Goal: Task Accomplishment & Management: Use online tool/utility

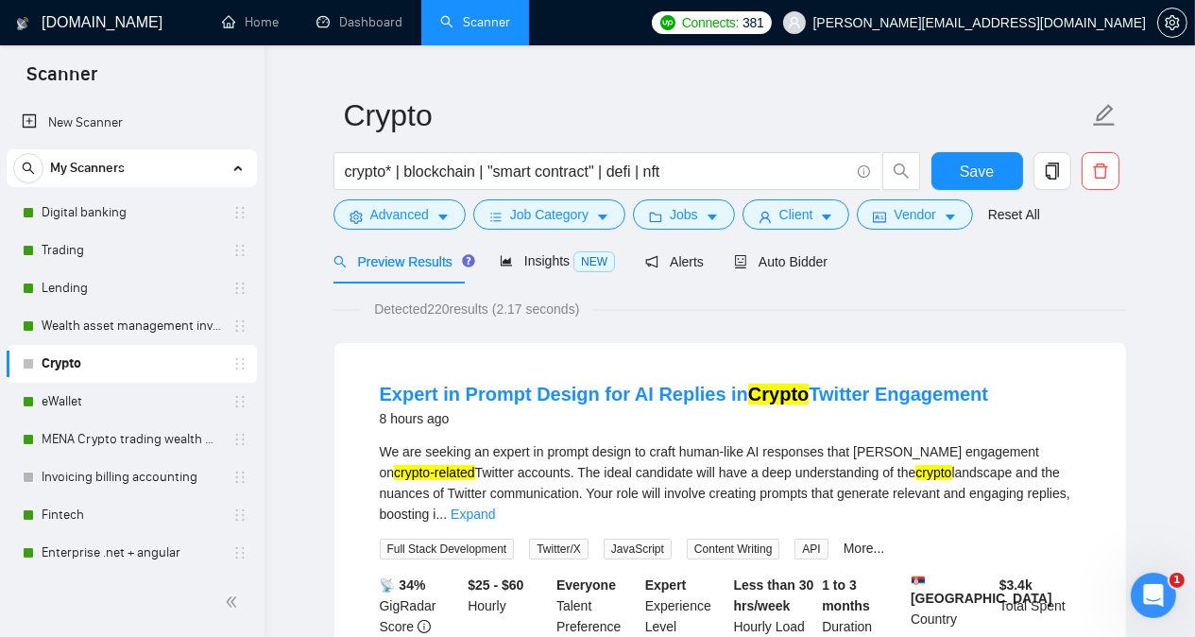
scroll to position [189, 0]
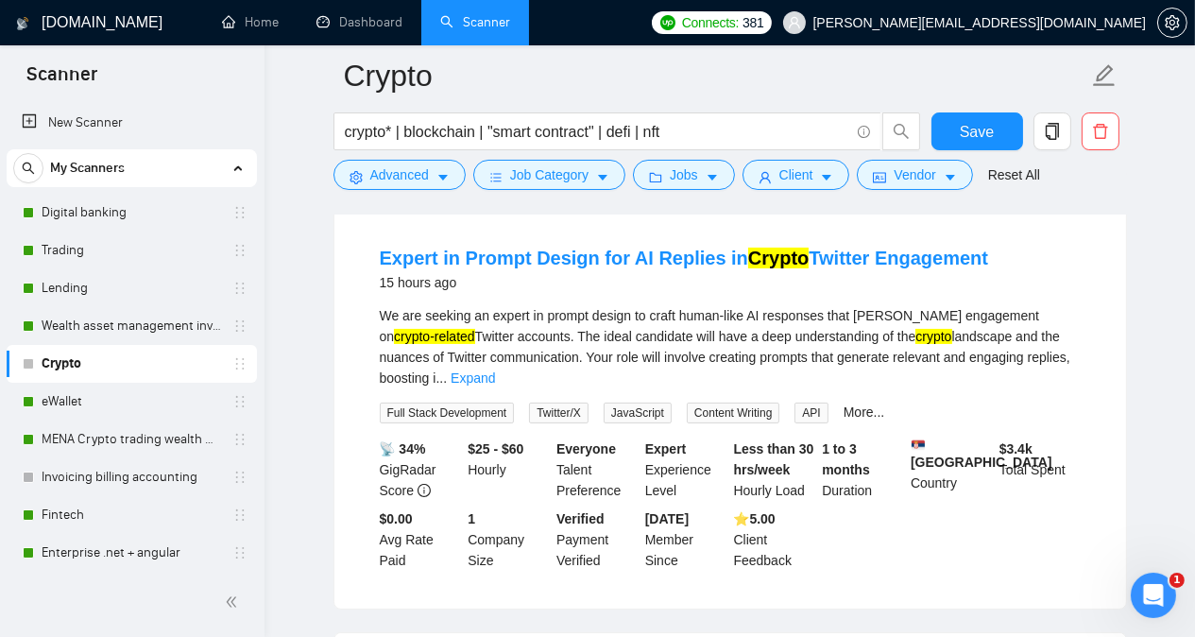
click at [396, 335] on div "We are seeking an expert in prompt design to craft human-like AI responses that…" at bounding box center [730, 346] width 701 height 83
copy div "Twitter"
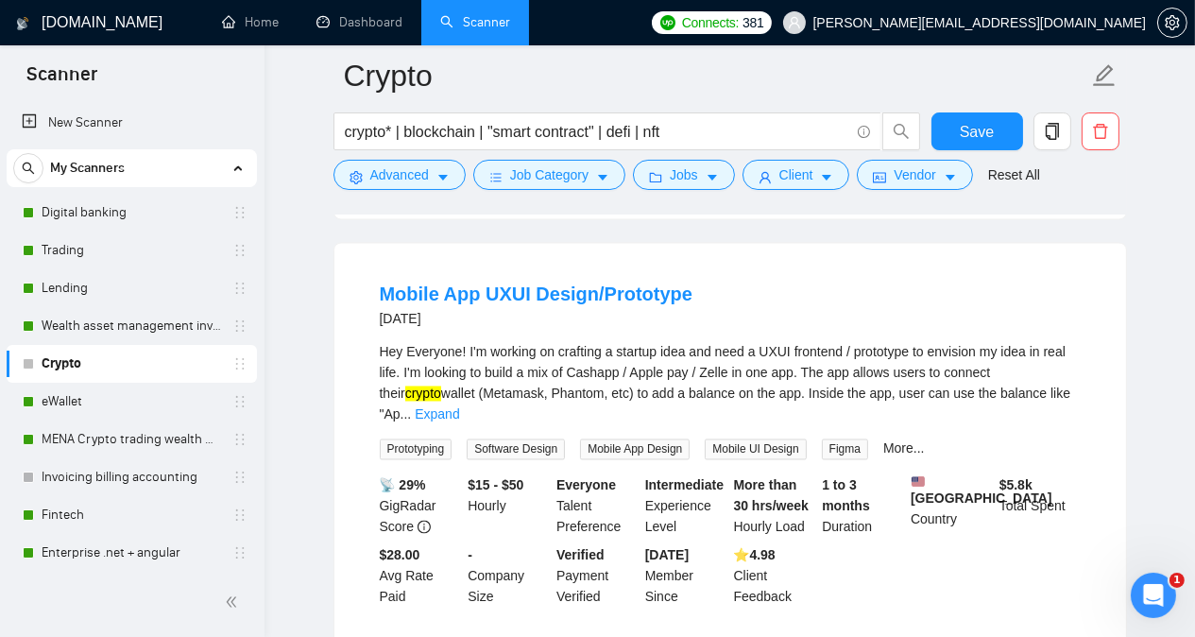
scroll to position [4035, 0]
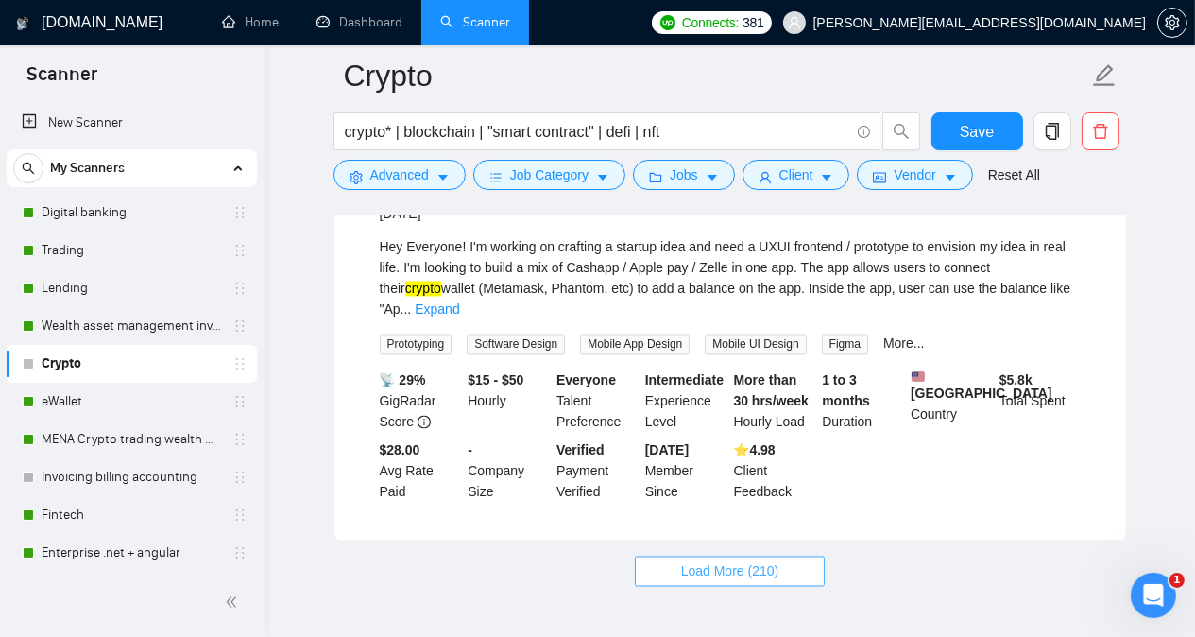
click at [754, 561] on span "Load More (210)" at bounding box center [730, 571] width 98 height 21
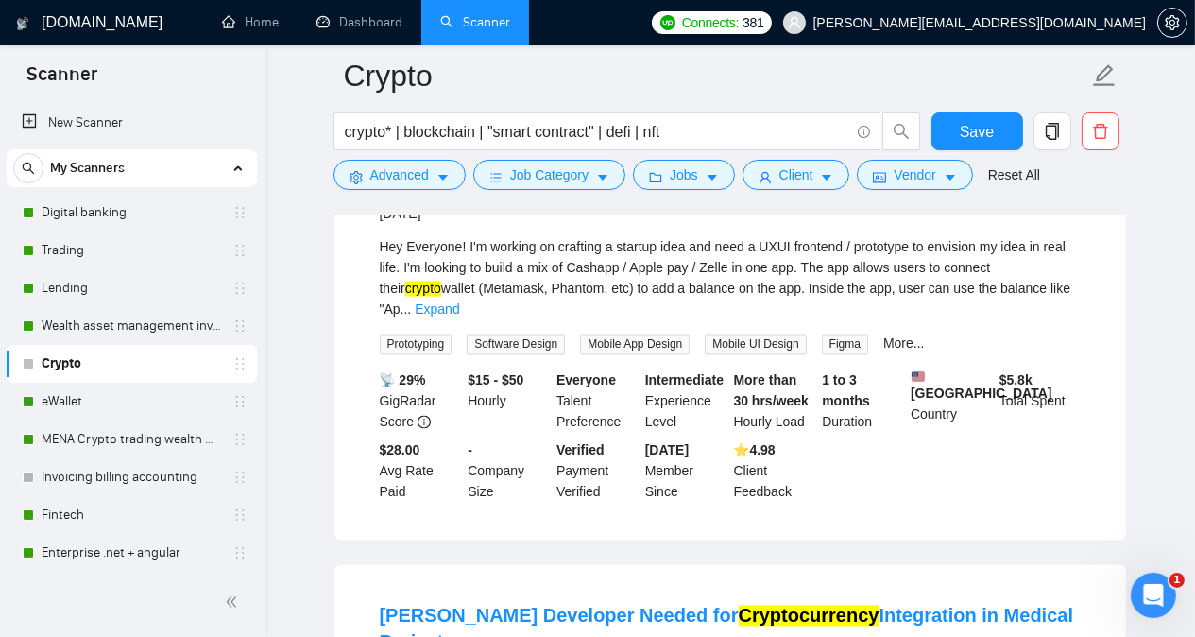
click at [1150, 459] on main "Crypto crypto* | blockchain | "smart contract" | defi | nft Save Advanced Job C…" at bounding box center [730, 432] width 870 height 8782
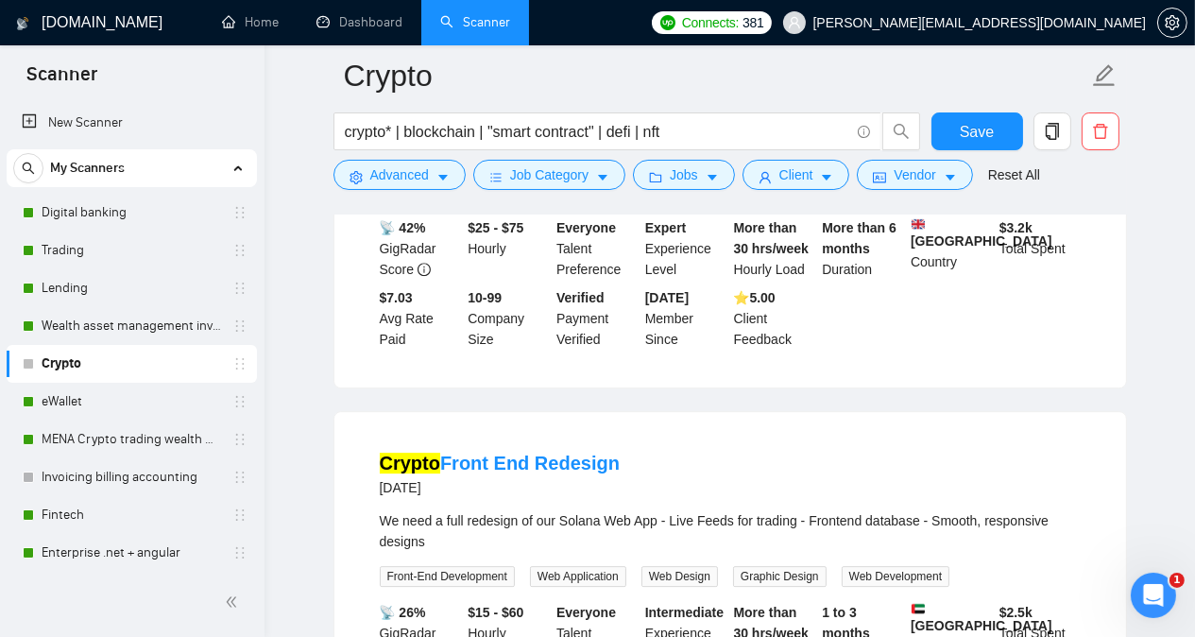
scroll to position [6793, 0]
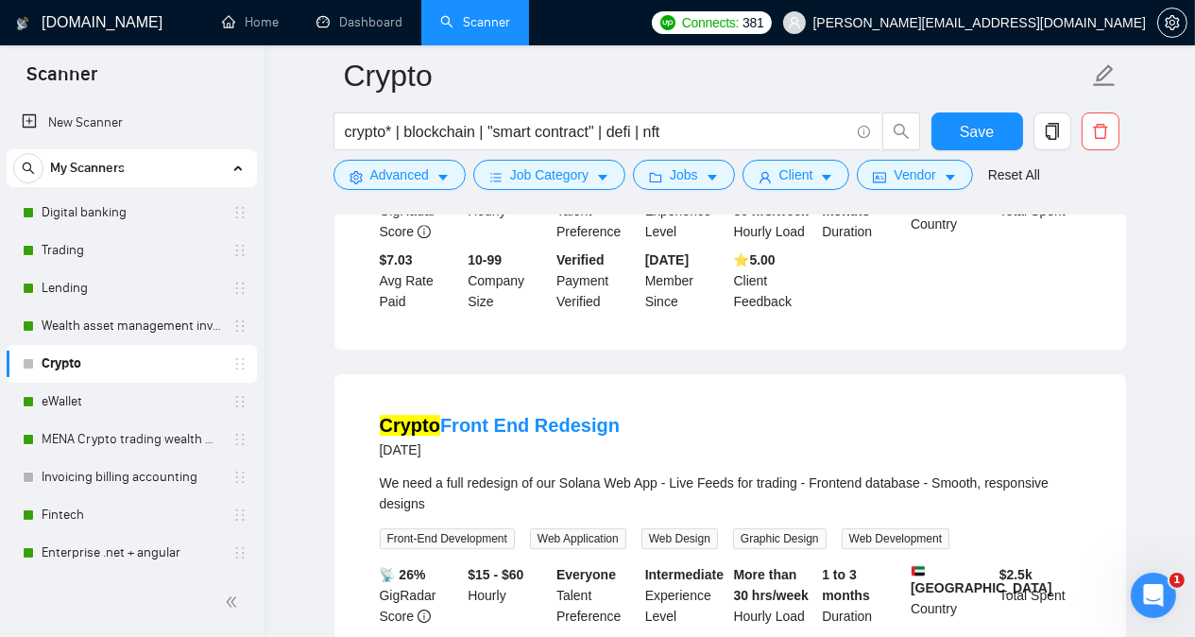
click at [573, 472] on div "We need a full redesign of our Solana Web App - Live Feeds for trading - Fronte…" at bounding box center [730, 493] width 701 height 42
copy div "Solana"
click at [1115, 374] on div "Crypto Front End Redesign [DATE] We need a full redesign of our Solana Web App …" at bounding box center [730, 554] width 792 height 360
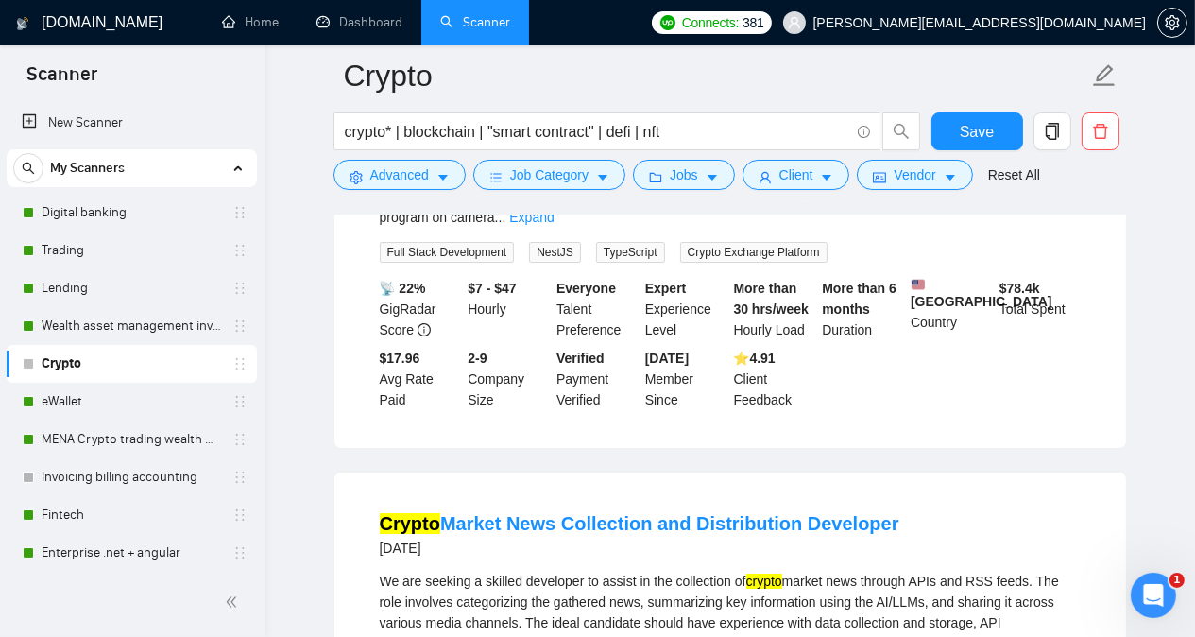
scroll to position [7965, 0]
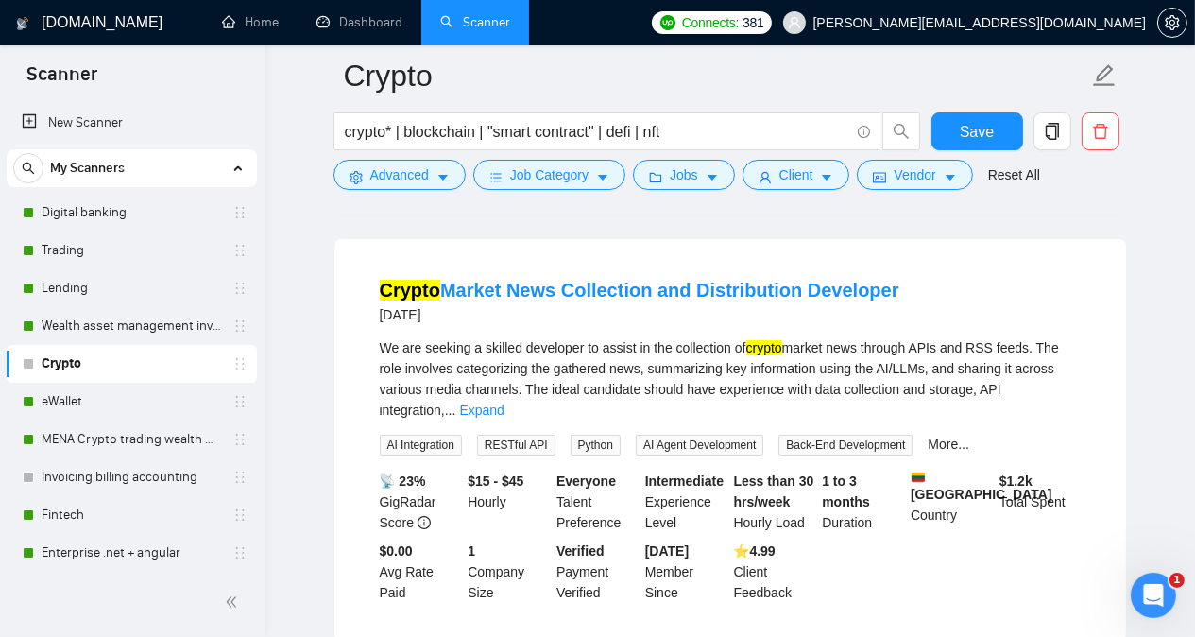
scroll to position [8185, 0]
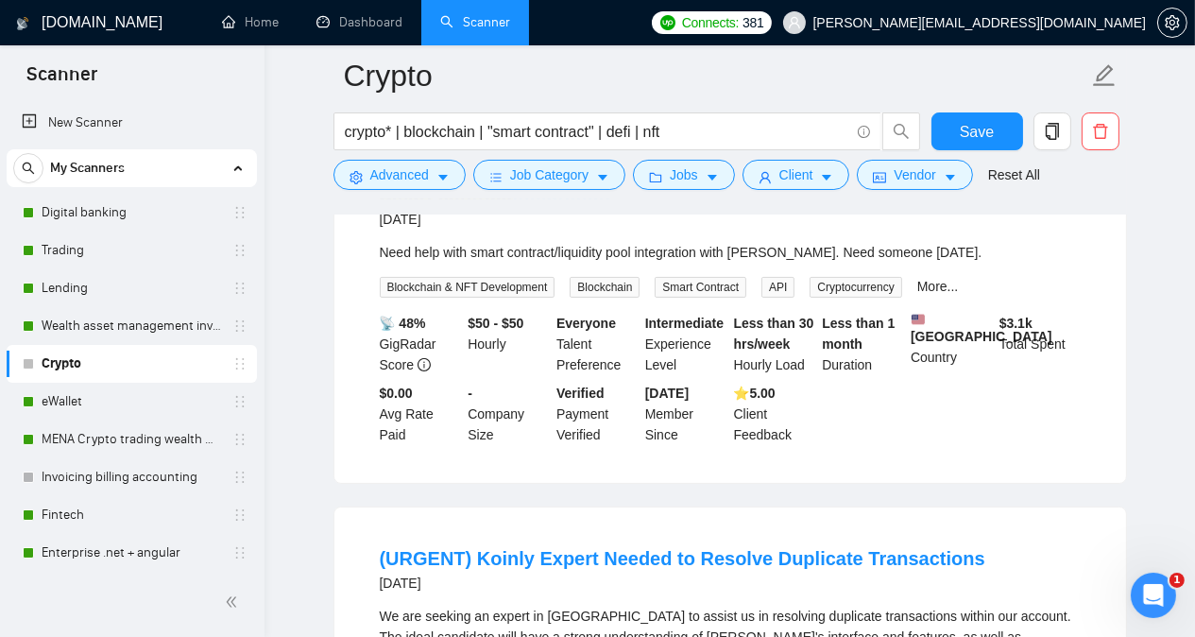
scroll to position [8714, 0]
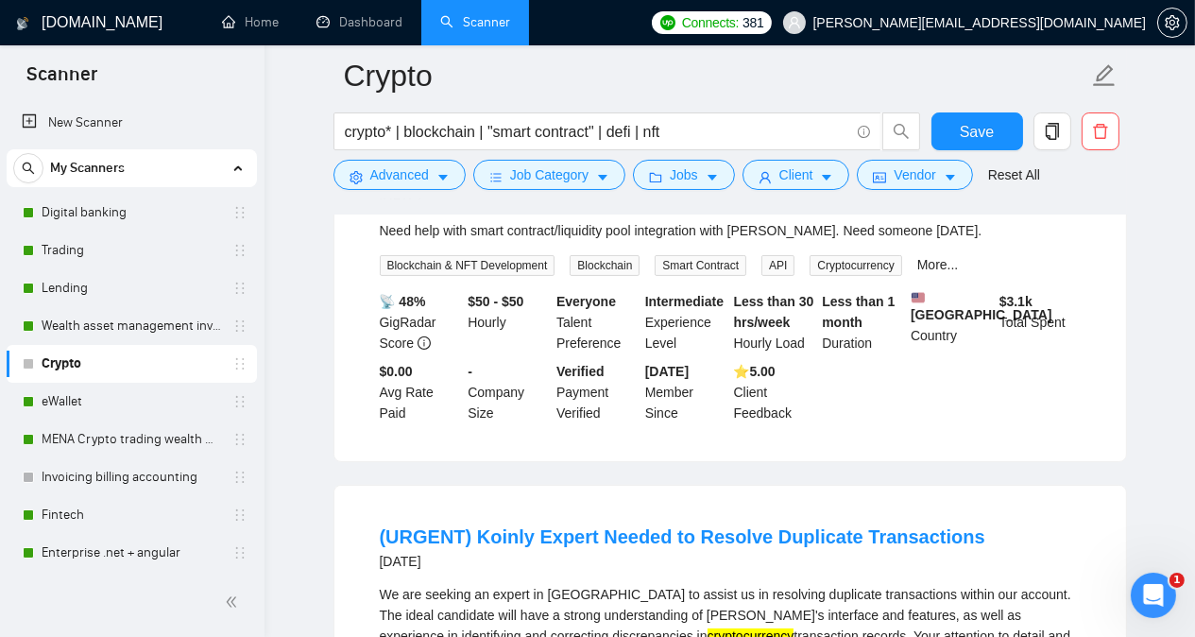
click at [564, 584] on div "We are seeking an expert in [GEOGRAPHIC_DATA] to assist us in resolving duplica…" at bounding box center [730, 625] width 701 height 83
copy div "Koinly"
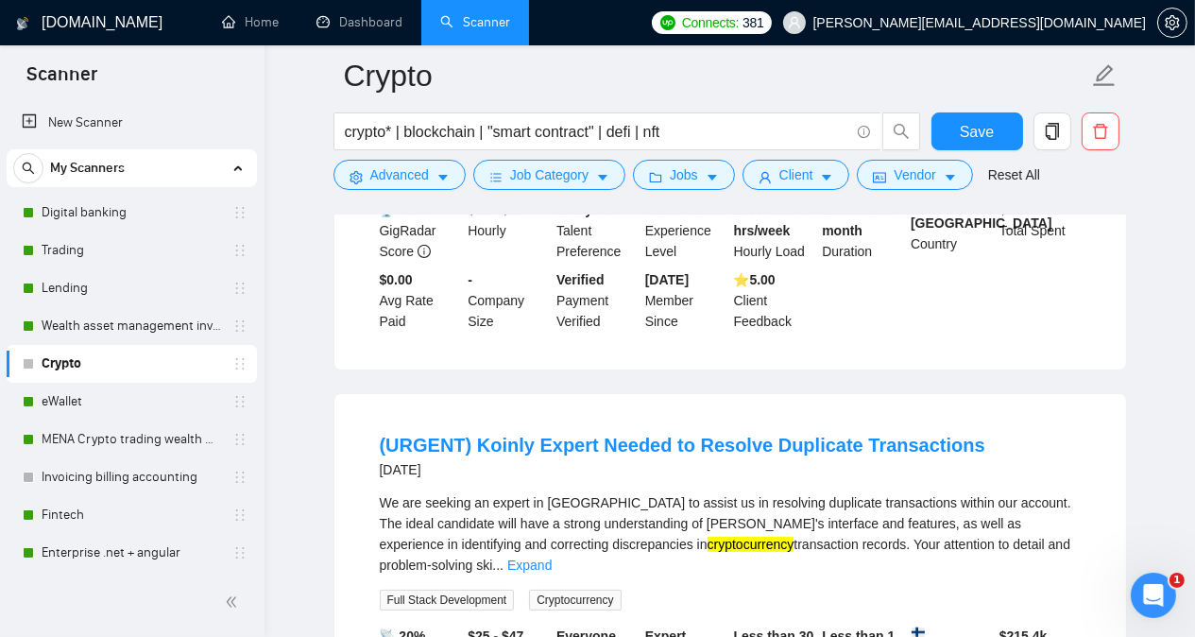
scroll to position [8827, 0]
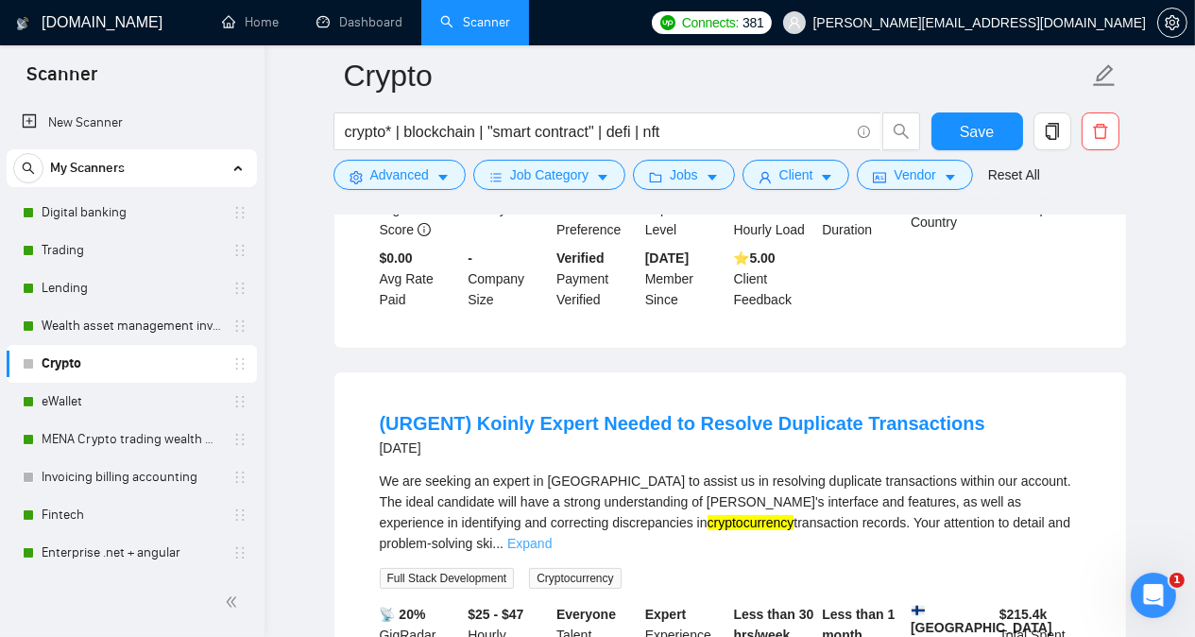
click at [552, 536] on link "Expand" at bounding box center [529, 543] width 44 height 15
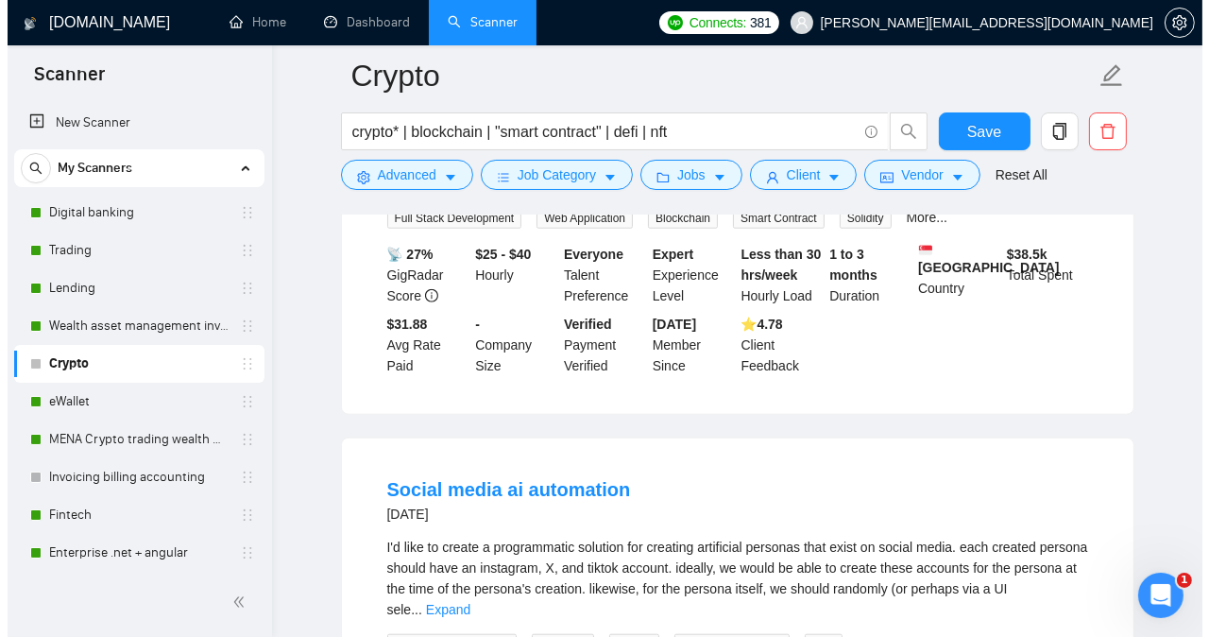
scroll to position [10452, 0]
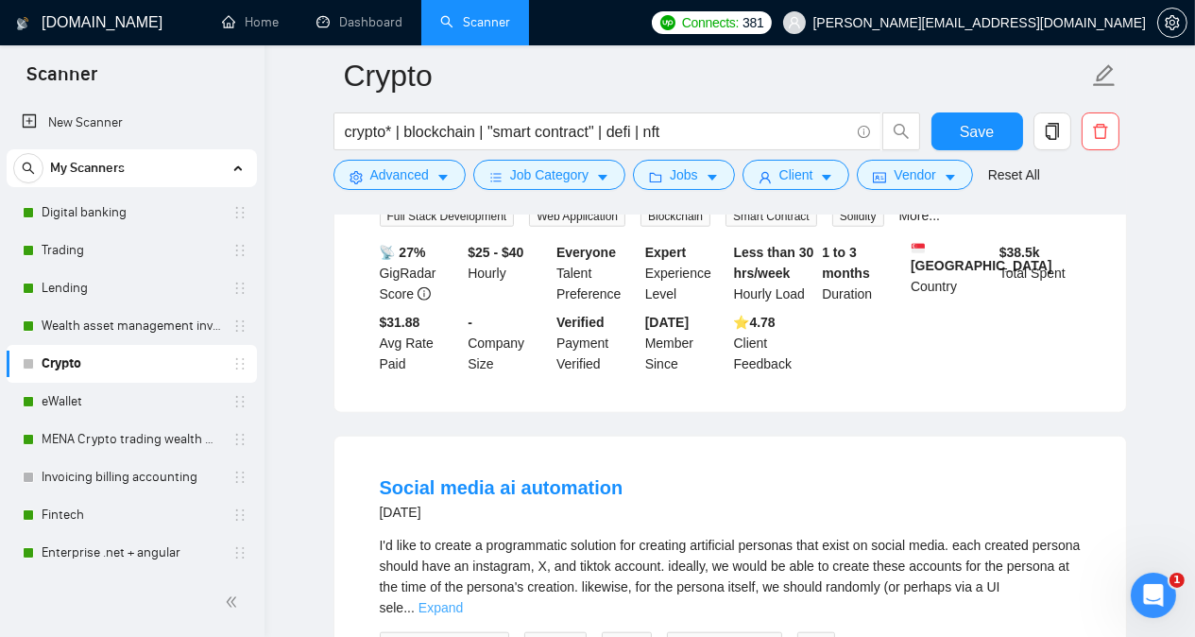
click at [463, 600] on link "Expand" at bounding box center [441, 607] width 44 height 15
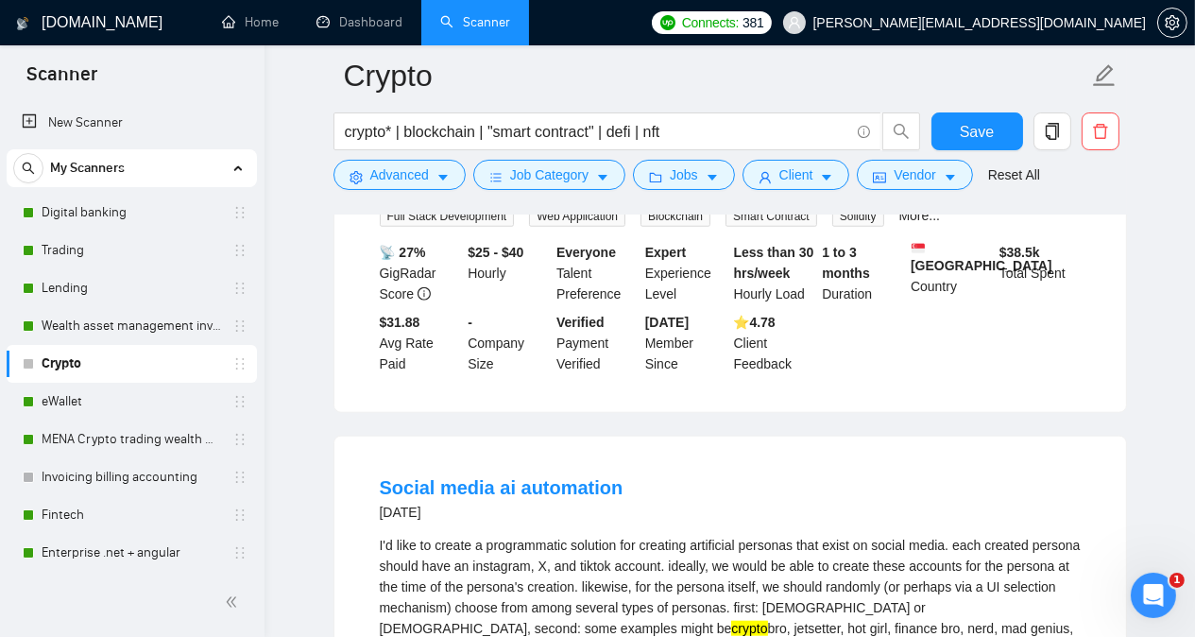
copy div "instagram"
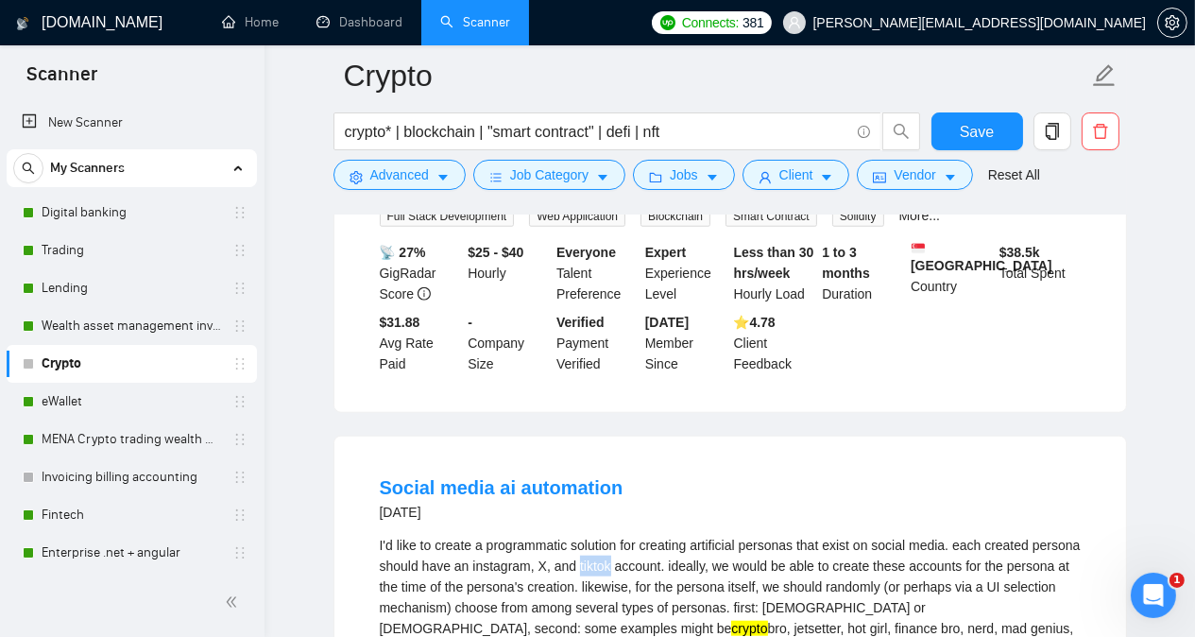
copy div "tiktok"
click at [408, 166] on span "Advanced" at bounding box center [399, 174] width 59 height 21
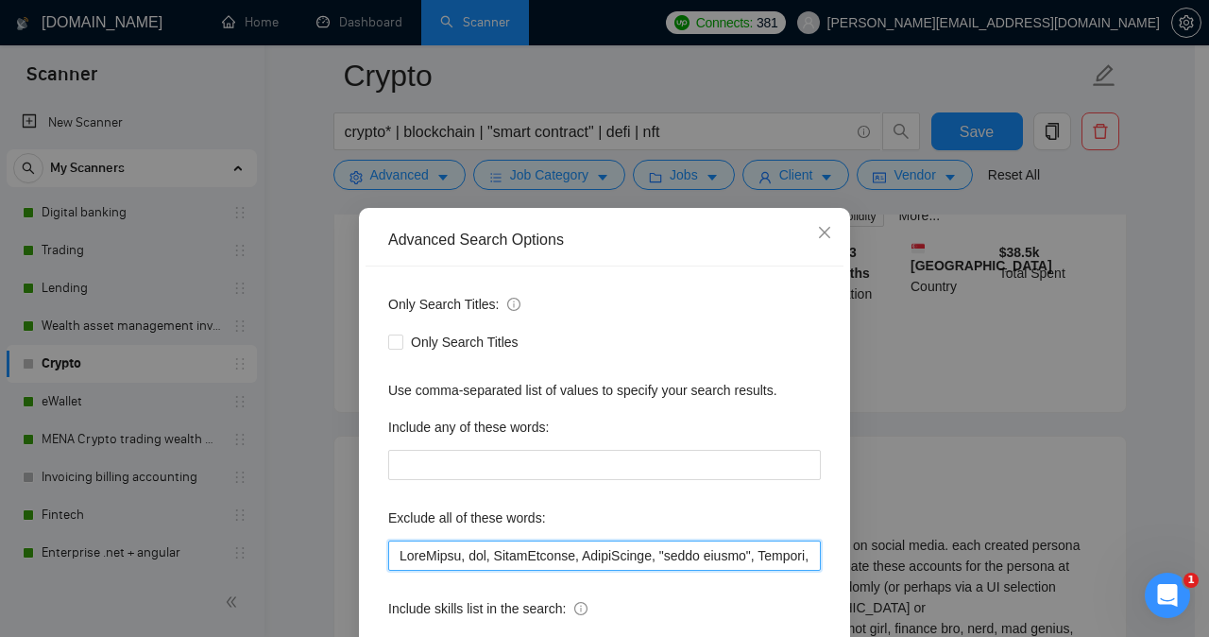
paste input "Twitter, [PERSON_NAME], Koinly, instagram, tiktok,"
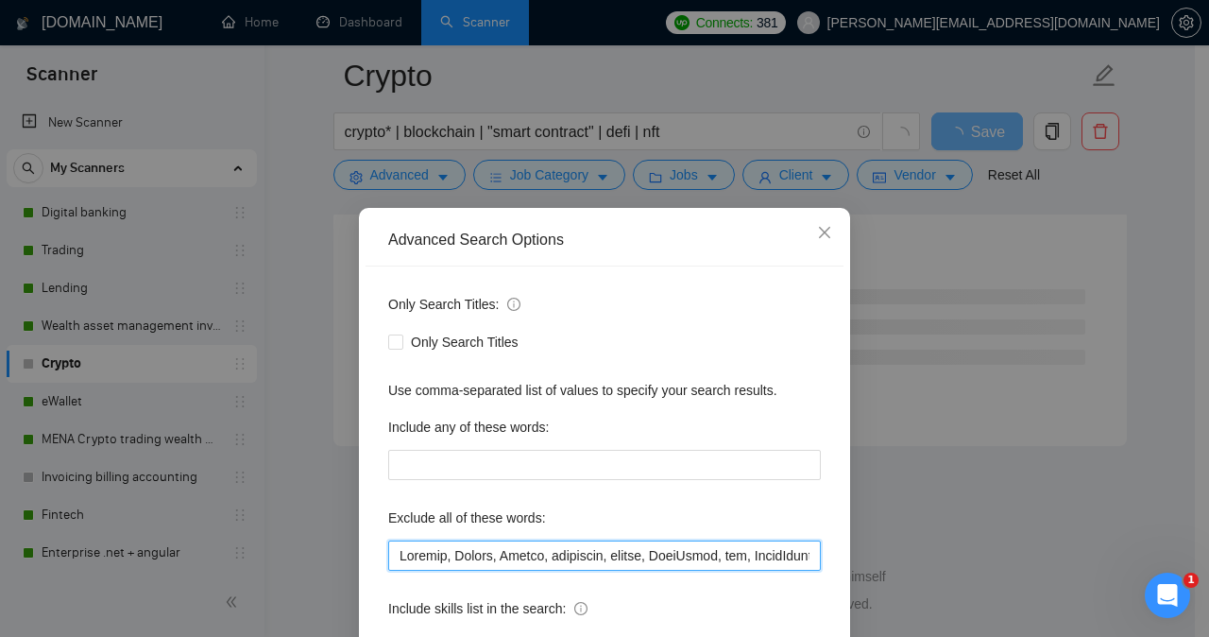
scroll to position [7691, 0]
type input "Twitter, [PERSON_NAME], Koinly, instagram, tiktok, WordPress, cms, TradeStation…"
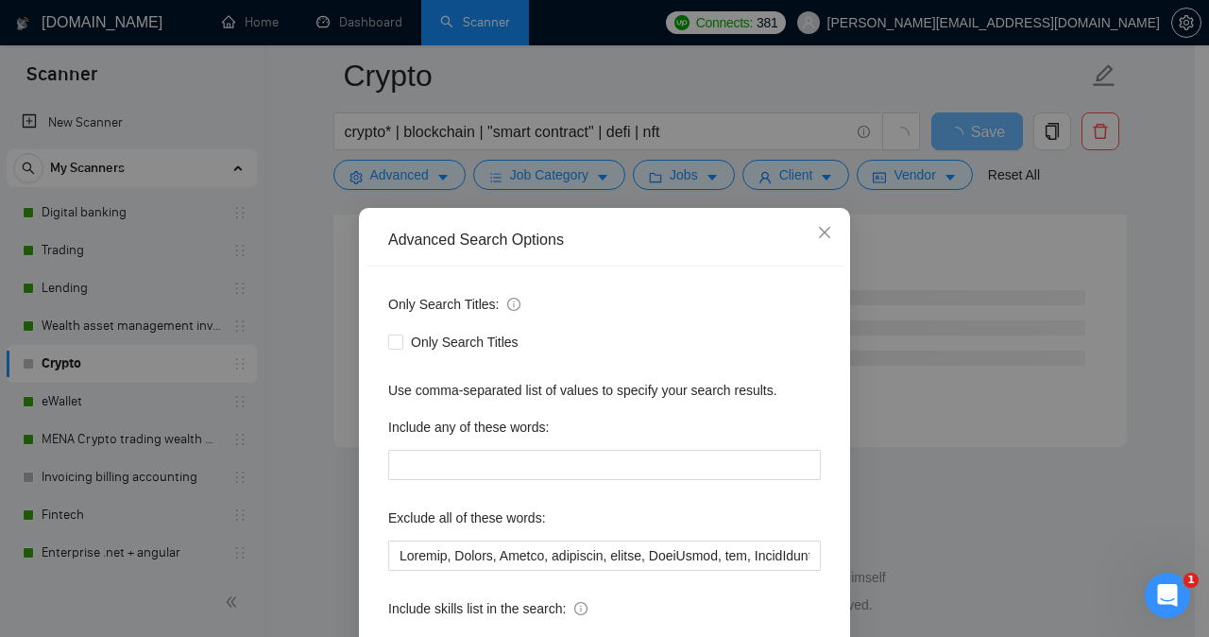
scroll to position [148, 0]
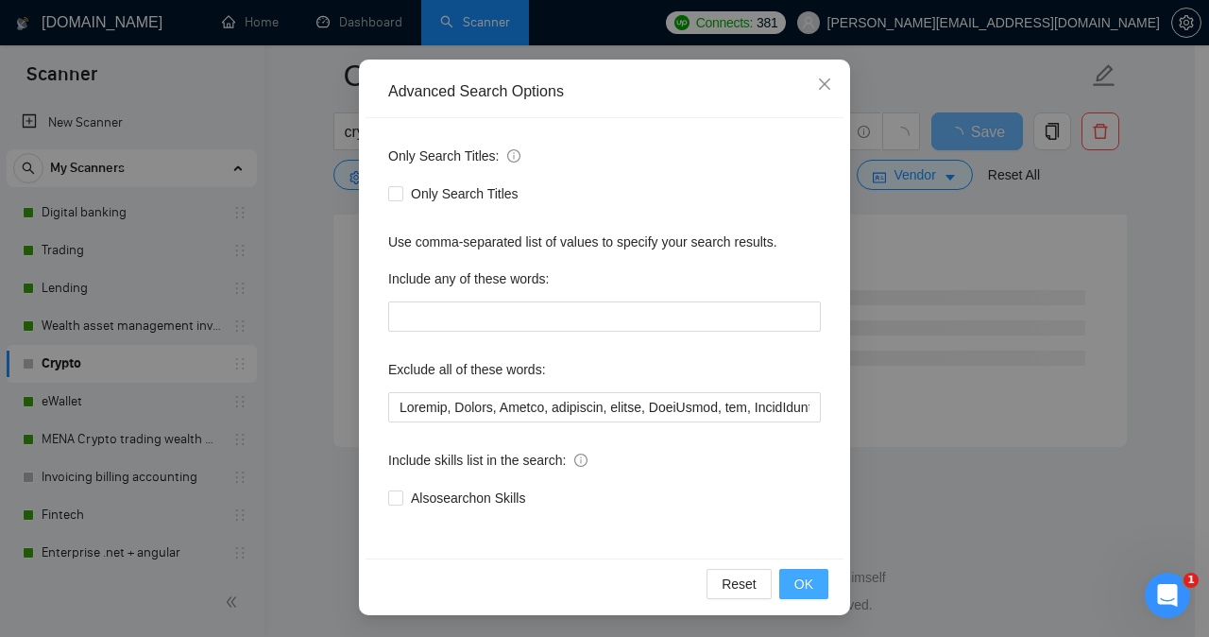
click at [797, 583] on span "OK" at bounding box center [803, 583] width 19 height 21
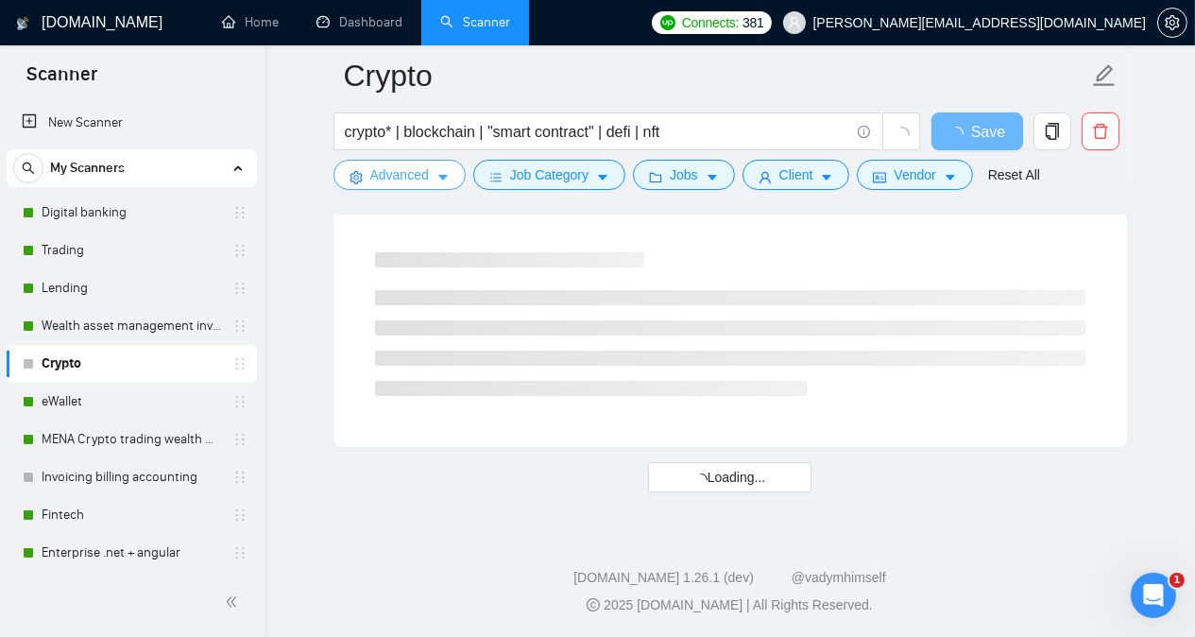
scroll to position [4048, 0]
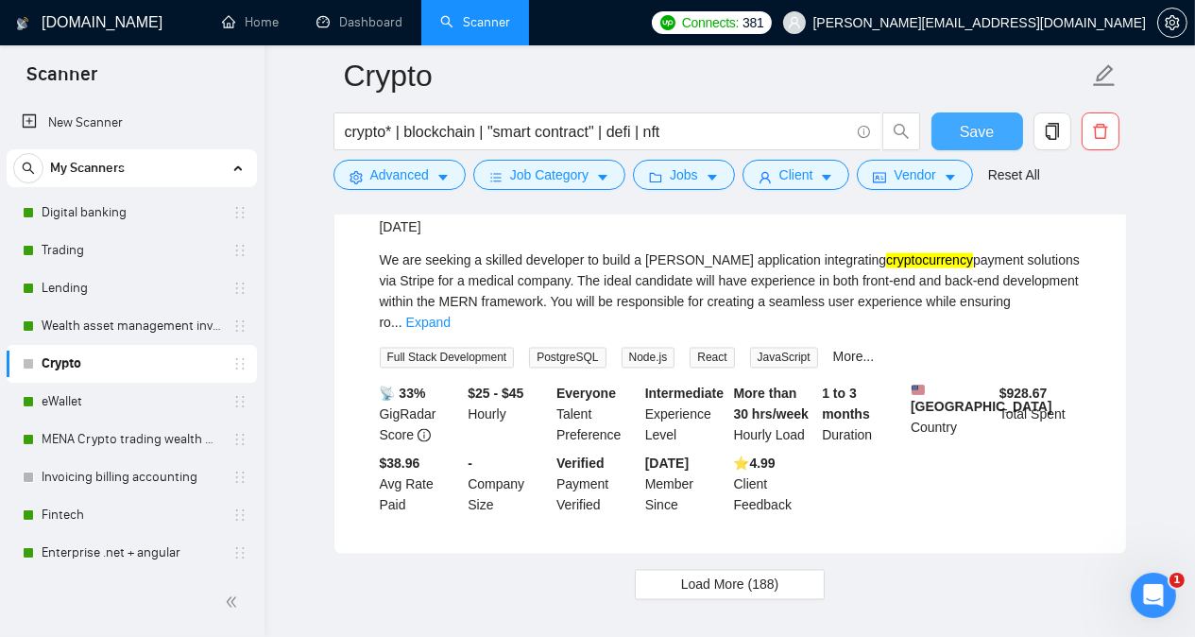
click at [994, 134] on button "Save" at bounding box center [977, 131] width 92 height 38
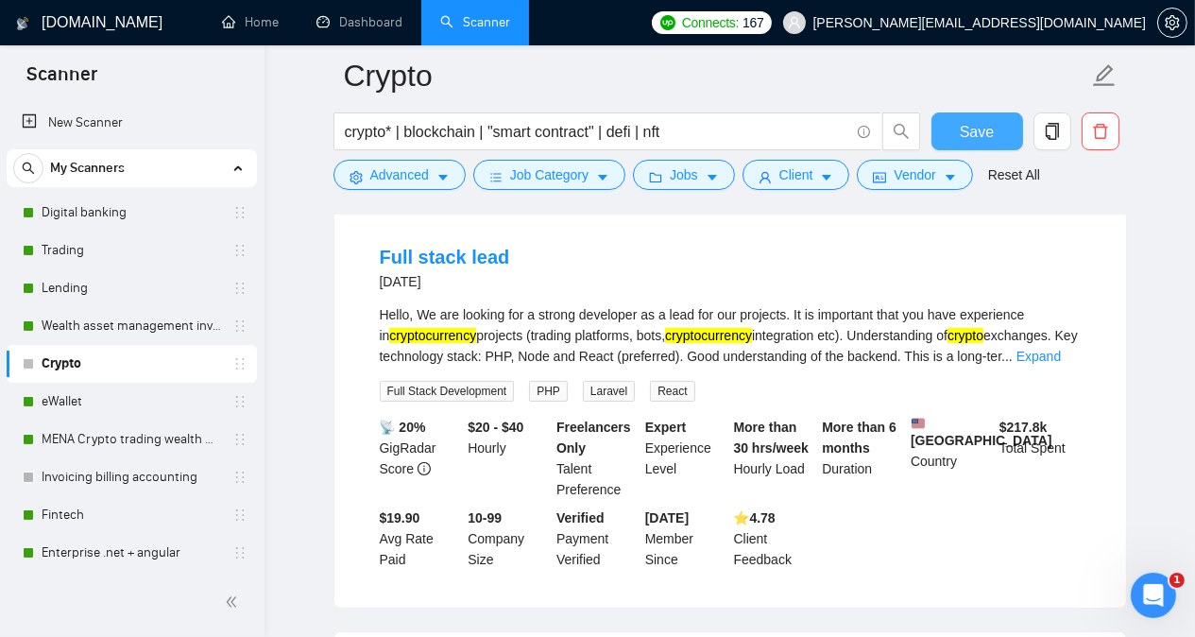
scroll to position [43, 0]
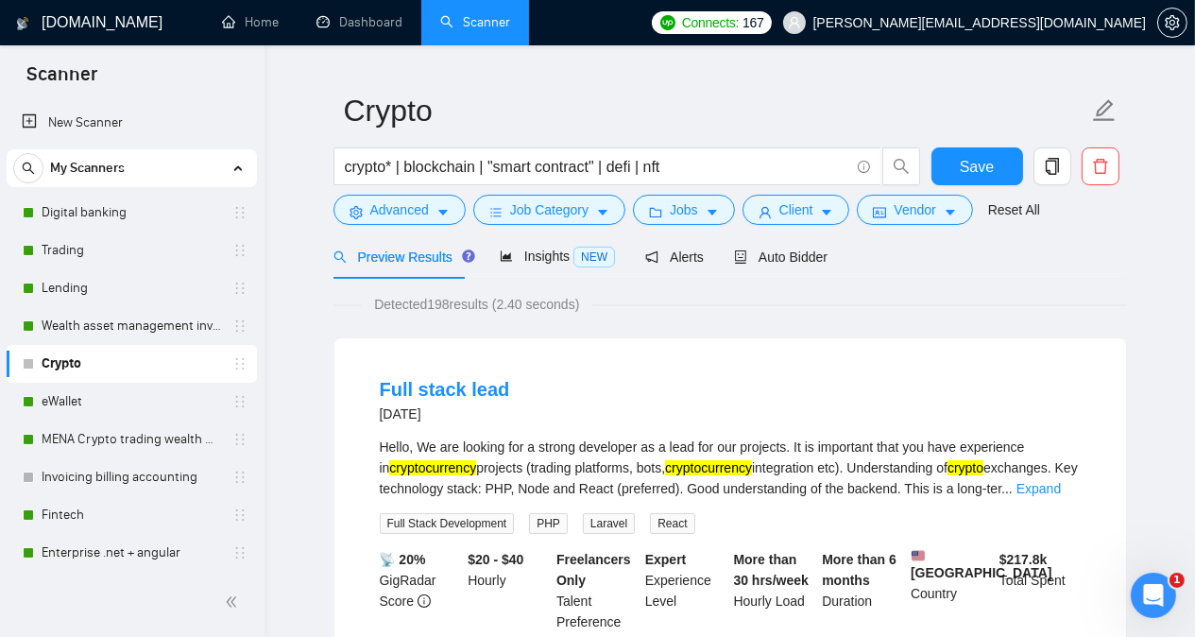
click at [759, 262] on span "Auto Bidder" at bounding box center [781, 256] width 94 height 15
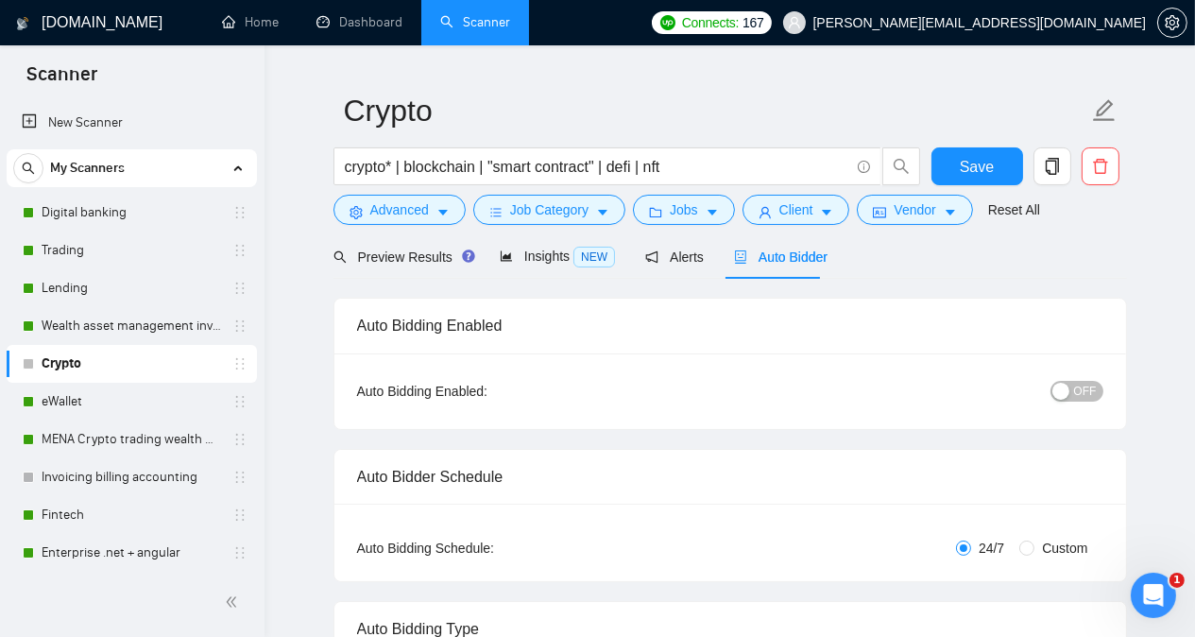
click at [1060, 391] on div "button" at bounding box center [1060, 391] width 17 height 17
click at [969, 165] on span "Save" at bounding box center [977, 167] width 34 height 24
